Goal: Check status: Check status

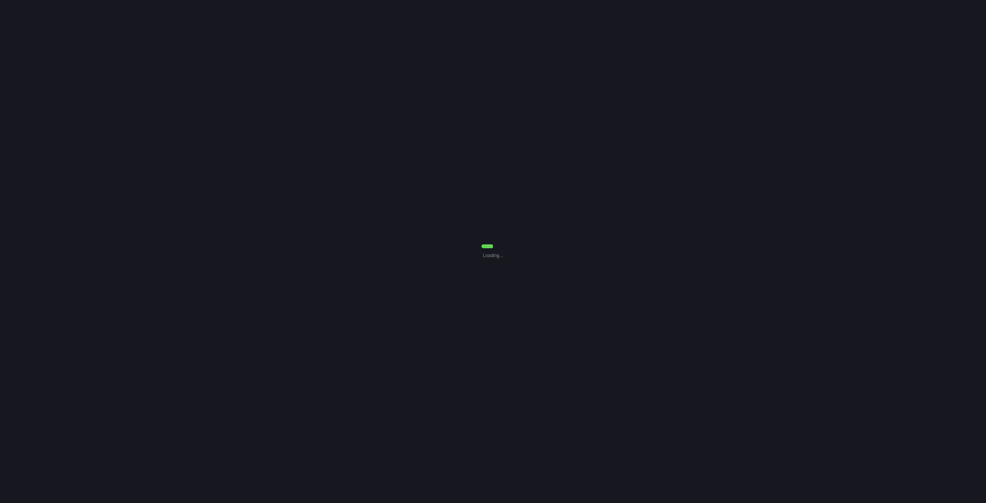
select select "7"
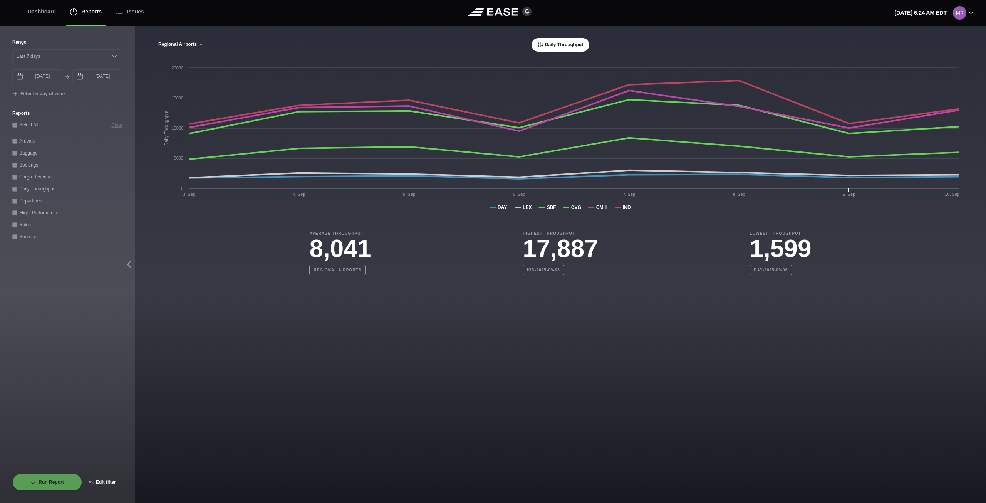
click at [104, 477] on button "Edit filter" at bounding box center [102, 481] width 40 height 17
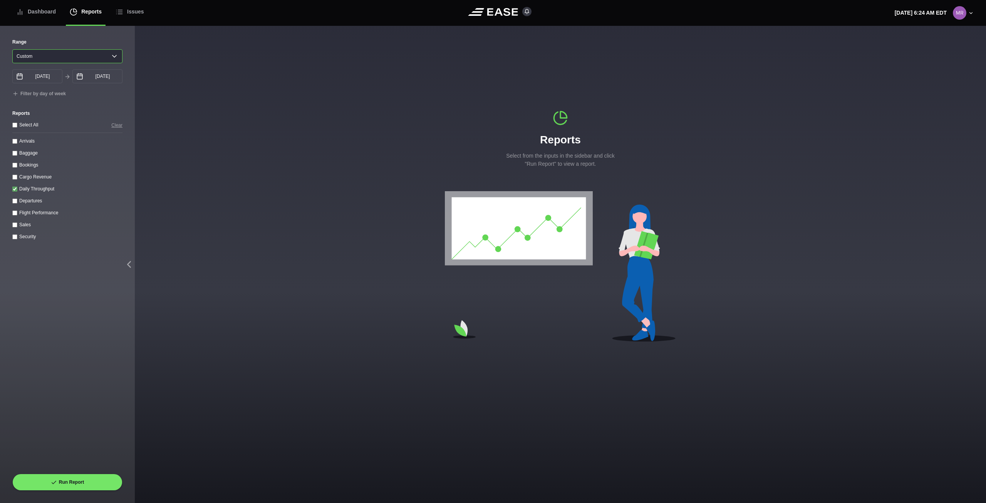
click at [88, 54] on select "Yesterday Last 7 days Last 14 days Last 30 days Last 6 weeks Custom" at bounding box center [67, 56] width 110 height 14
select select "7"
click at [12, 49] on select "Yesterday Last 7 days Last 14 days Last 30 days Last 6 weeks Custom" at bounding box center [67, 56] width 110 height 14
type input "09/05/2025"
type input "09/12/2025"
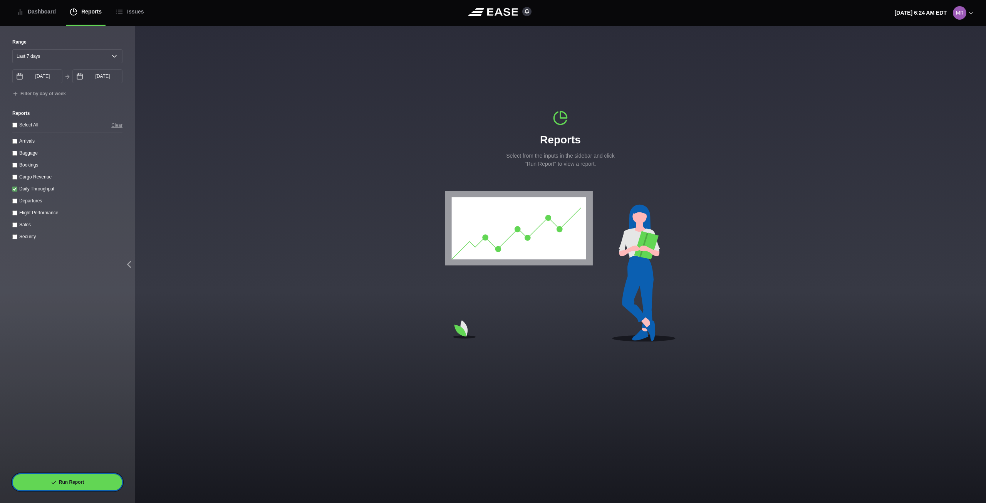
click at [102, 483] on button "Run Report" at bounding box center [67, 481] width 110 height 17
select select "7"
